Goal: Find specific page/section: Find specific page/section

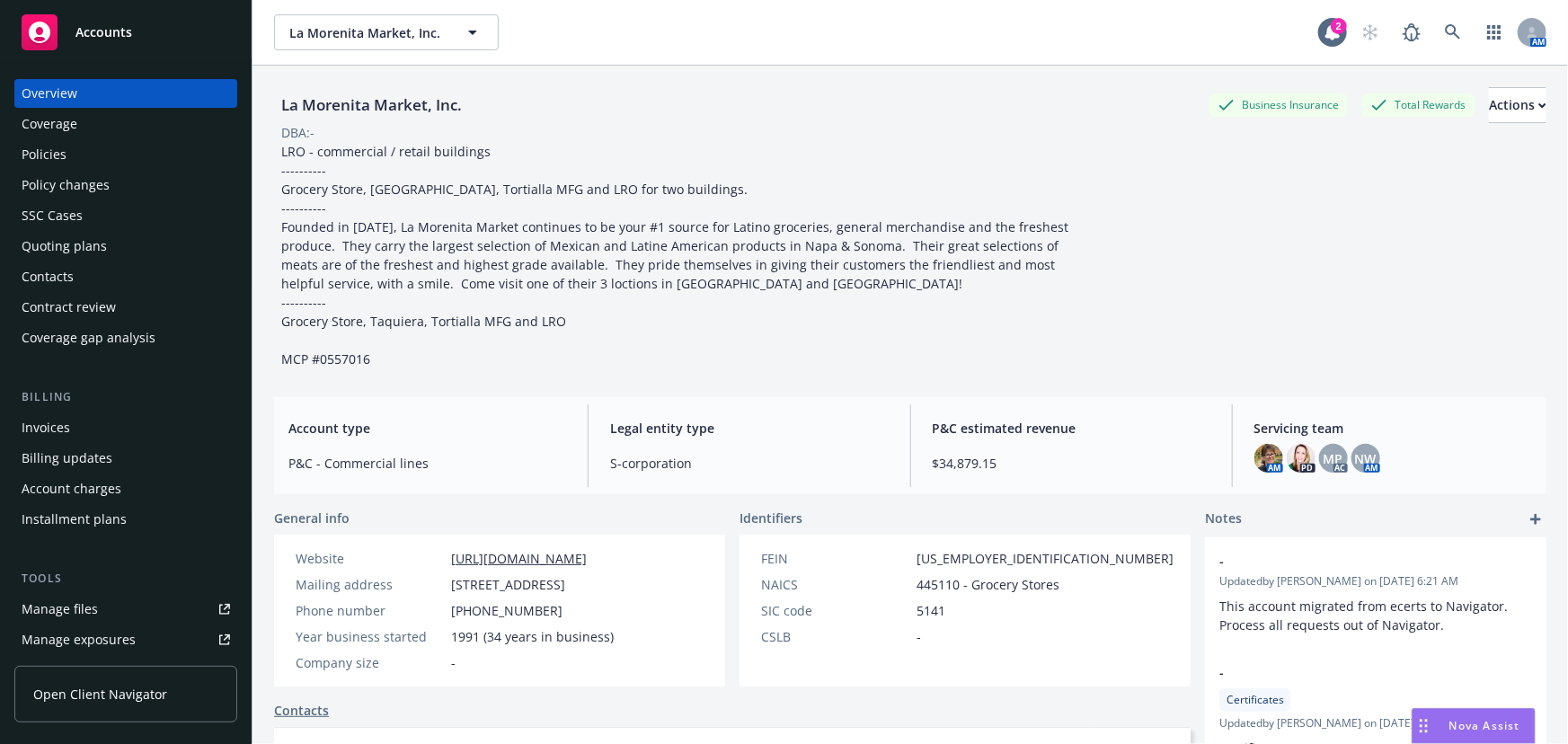
click at [120, 34] on span "Accounts" at bounding box center [103, 33] width 56 height 15
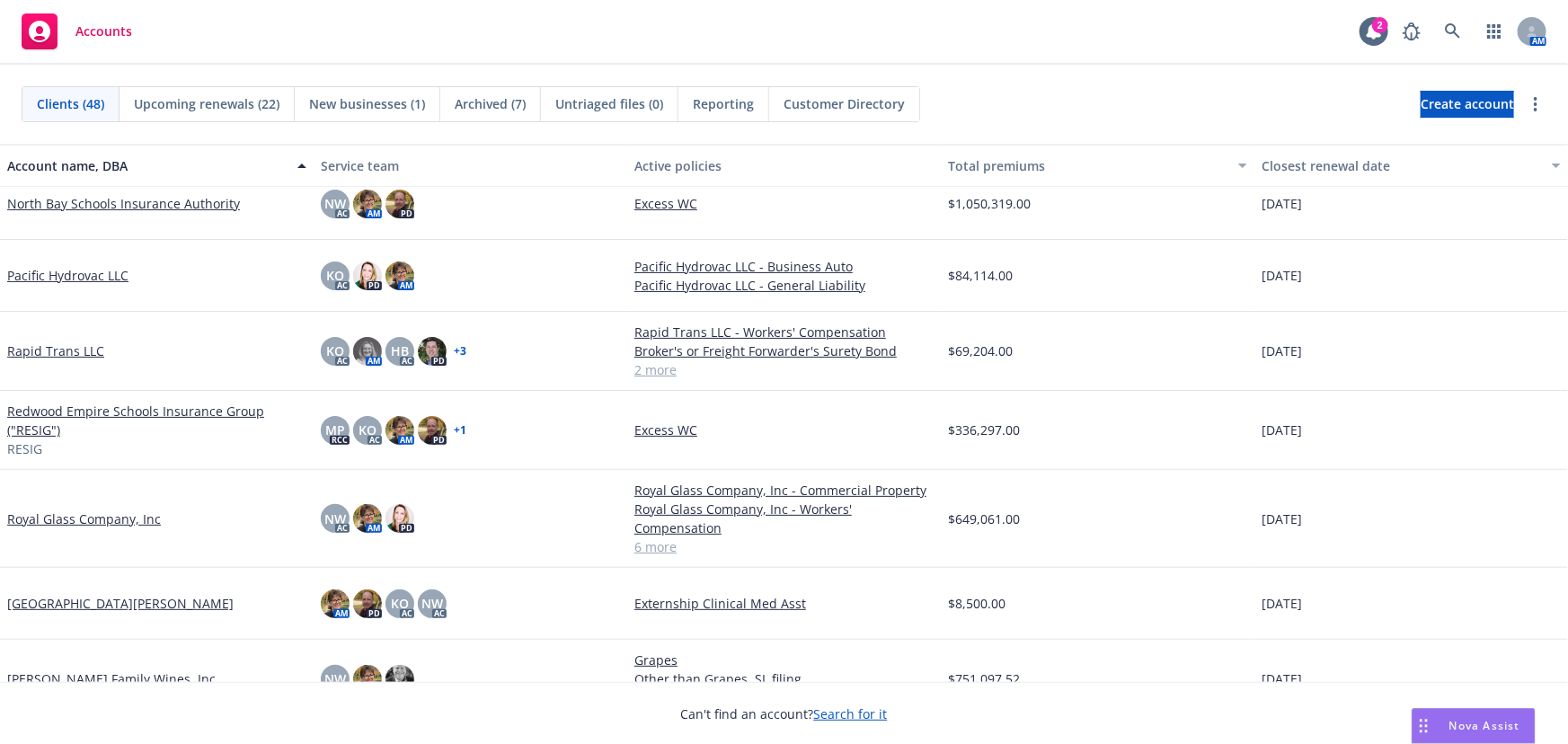
scroll to position [2042, 0]
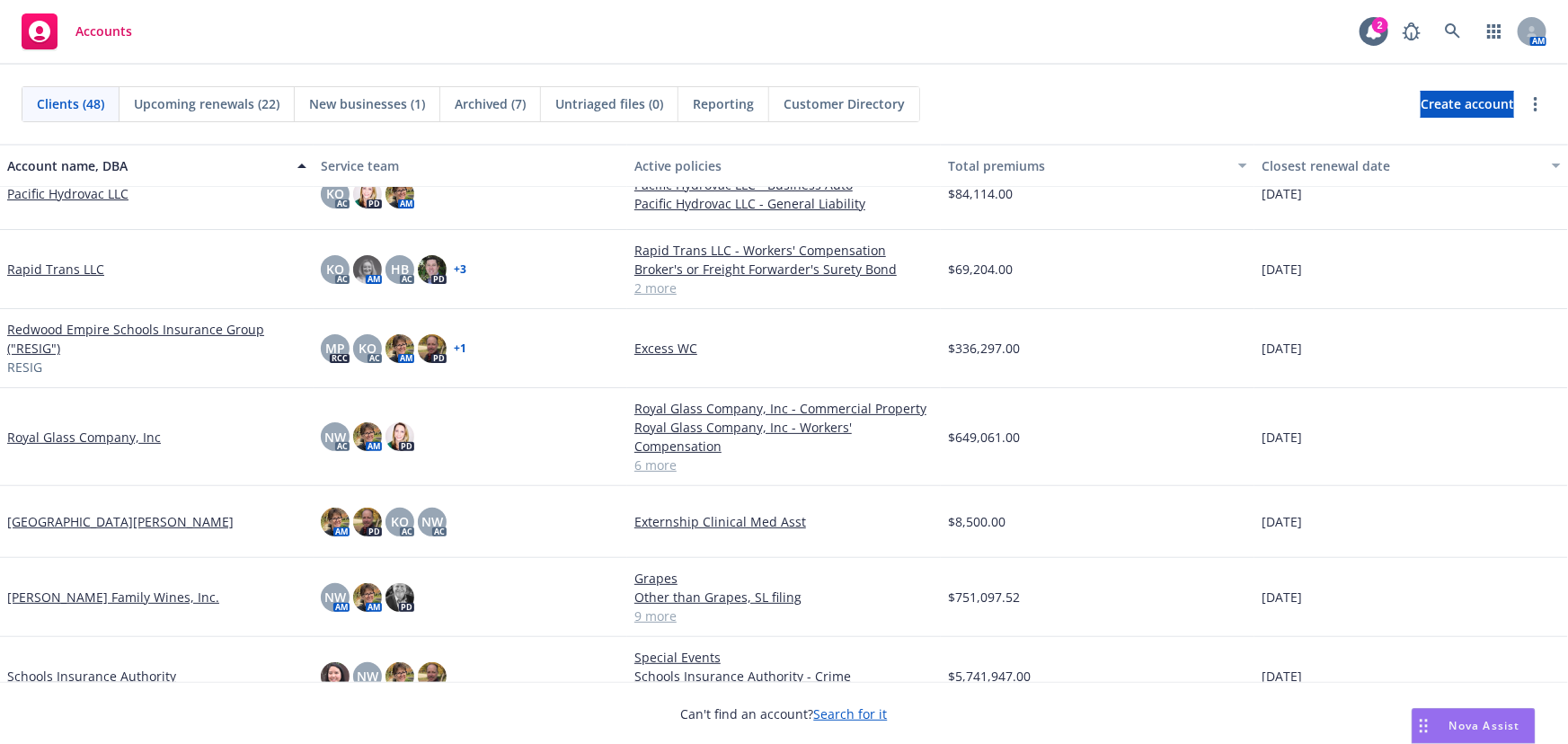
click at [61, 437] on link "Royal Glass Company, Inc" at bounding box center [84, 437] width 154 height 19
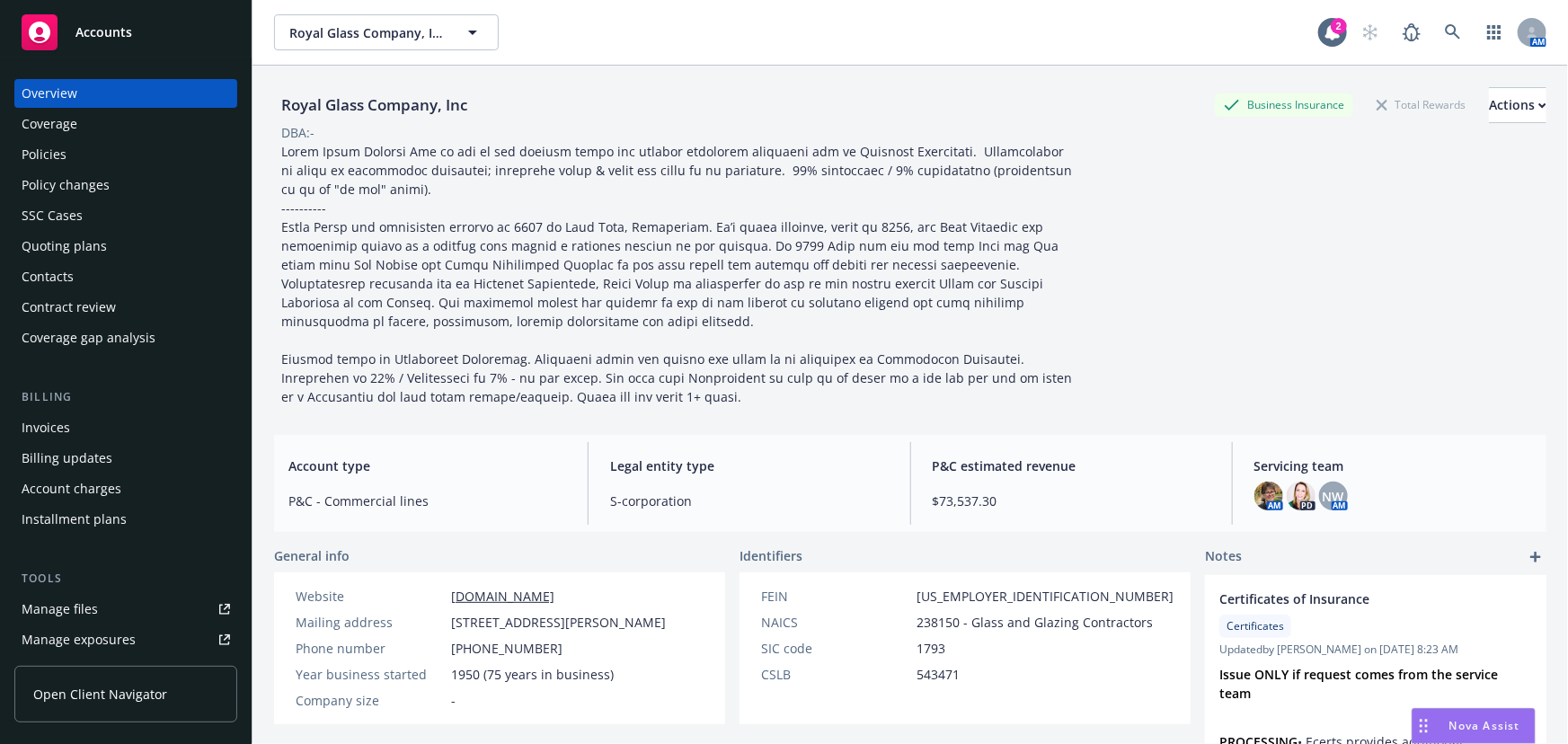
click at [46, 162] on div "Policies" at bounding box center [44, 154] width 45 height 29
